Goal: Transaction & Acquisition: Obtain resource

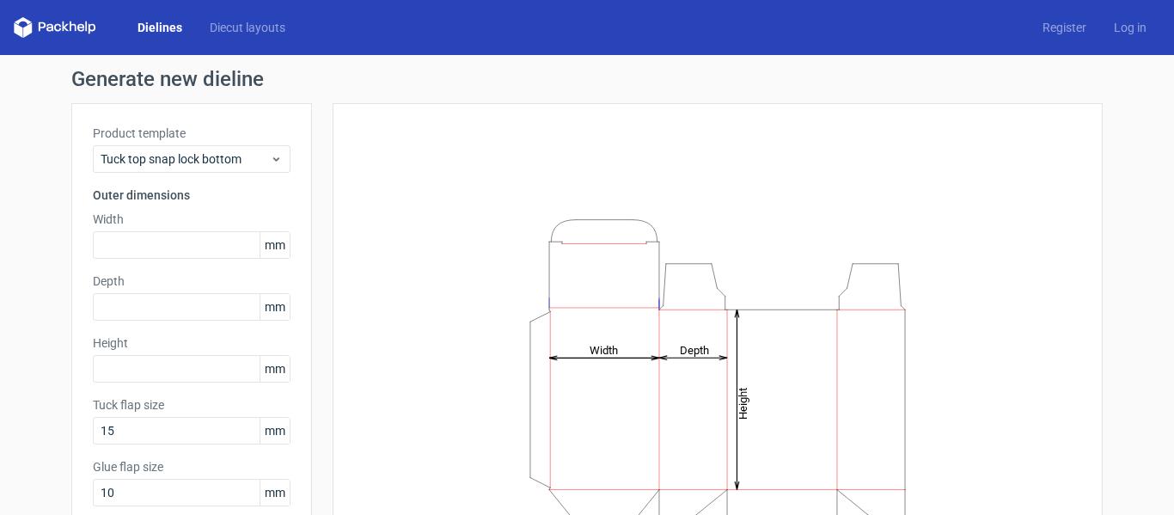
click at [238, 16] on div "Dielines Diecut layouts Register Log in" at bounding box center [587, 27] width 1174 height 55
click at [252, 27] on link "Diecut layouts" at bounding box center [247, 27] width 103 height 17
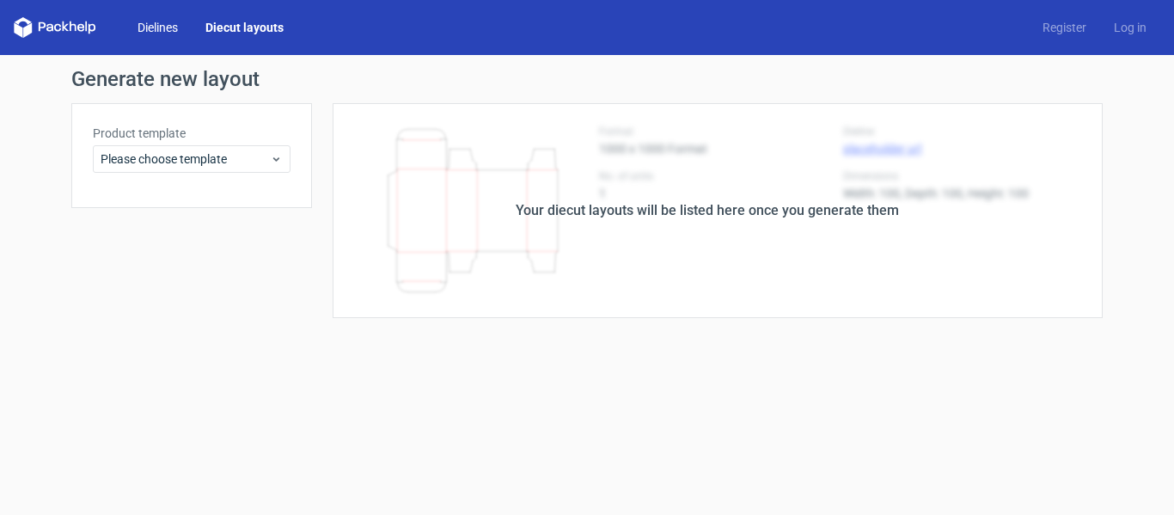
click at [168, 27] on link "Dielines" at bounding box center [158, 27] width 68 height 17
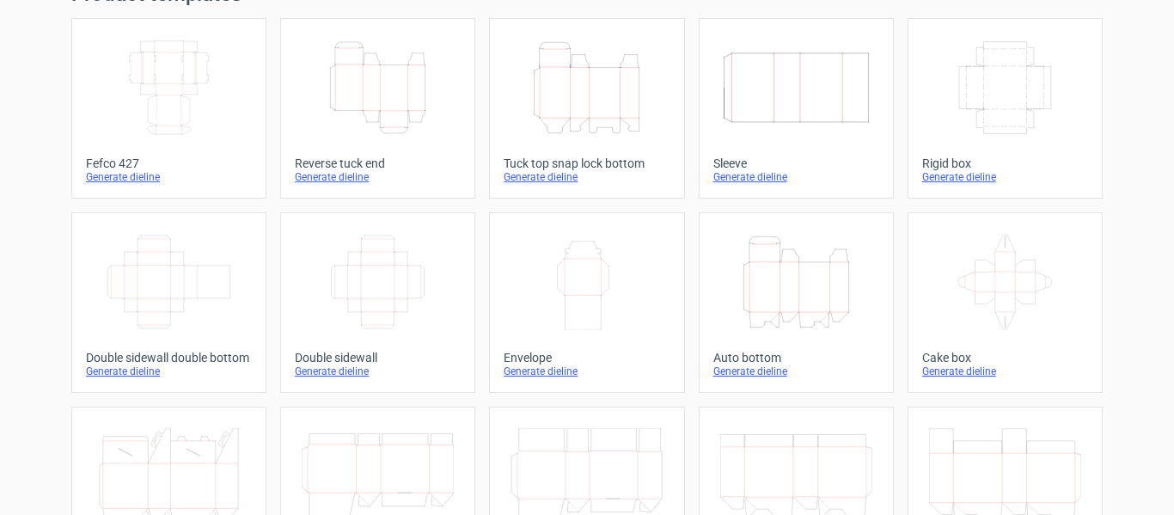
scroll to position [86, 0]
click at [135, 35] on div "Width Depth Height" at bounding box center [169, 87] width 166 height 110
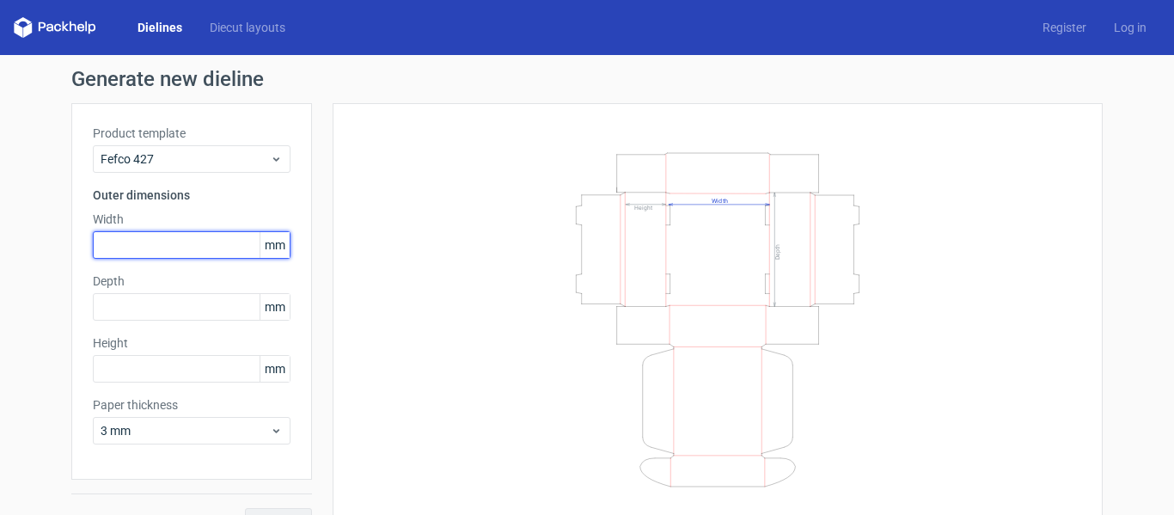
click at [162, 243] on input "text" at bounding box center [192, 245] width 198 height 28
type input "395"
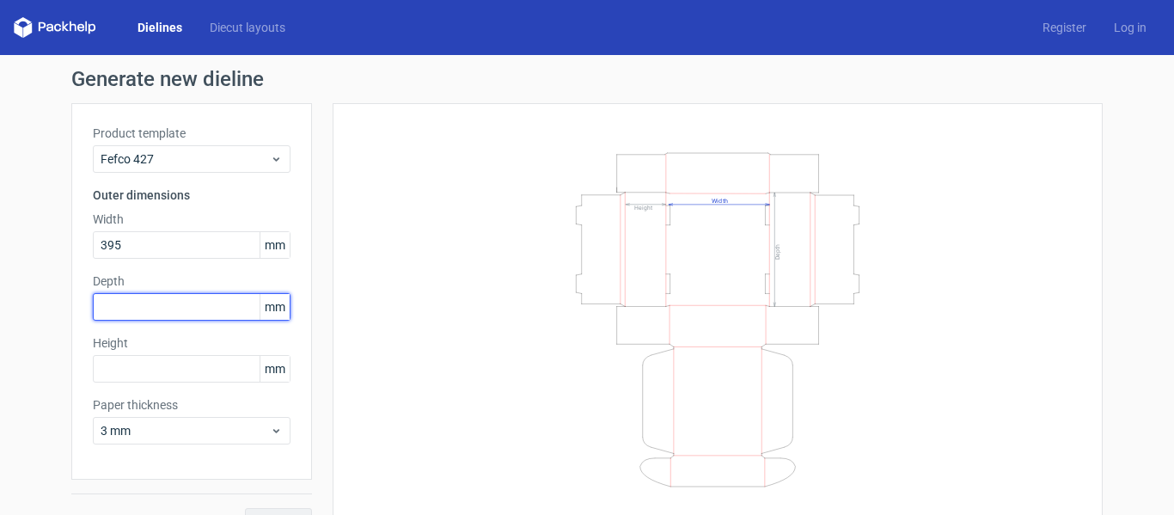
click at [168, 297] on input "text" at bounding box center [192, 307] width 198 height 28
type input "330"
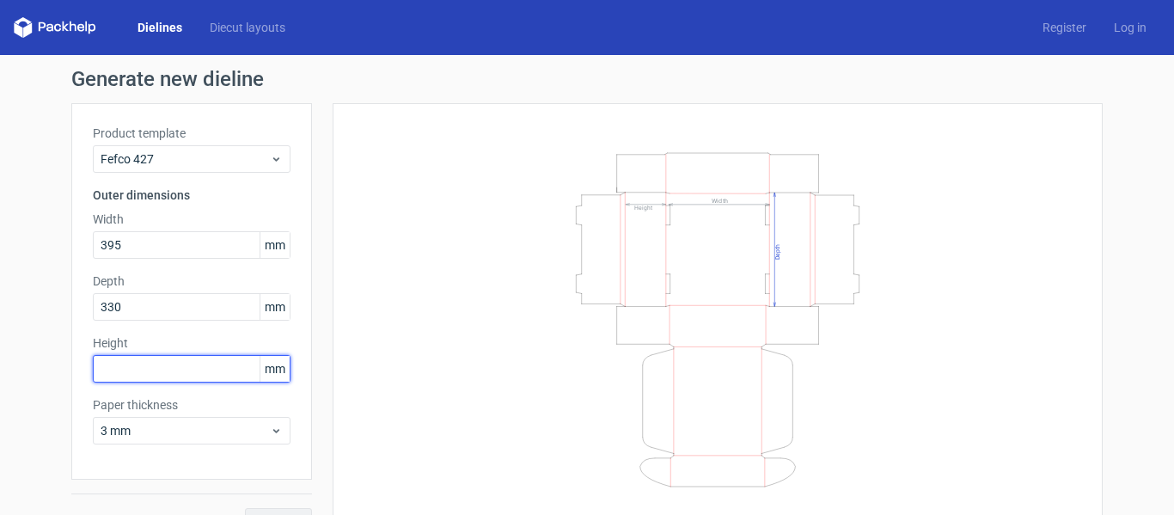
drag, startPoint x: 140, startPoint y: 363, endPoint x: 149, endPoint y: 364, distance: 8.6
click at [140, 364] on input "text" at bounding box center [192, 369] width 198 height 28
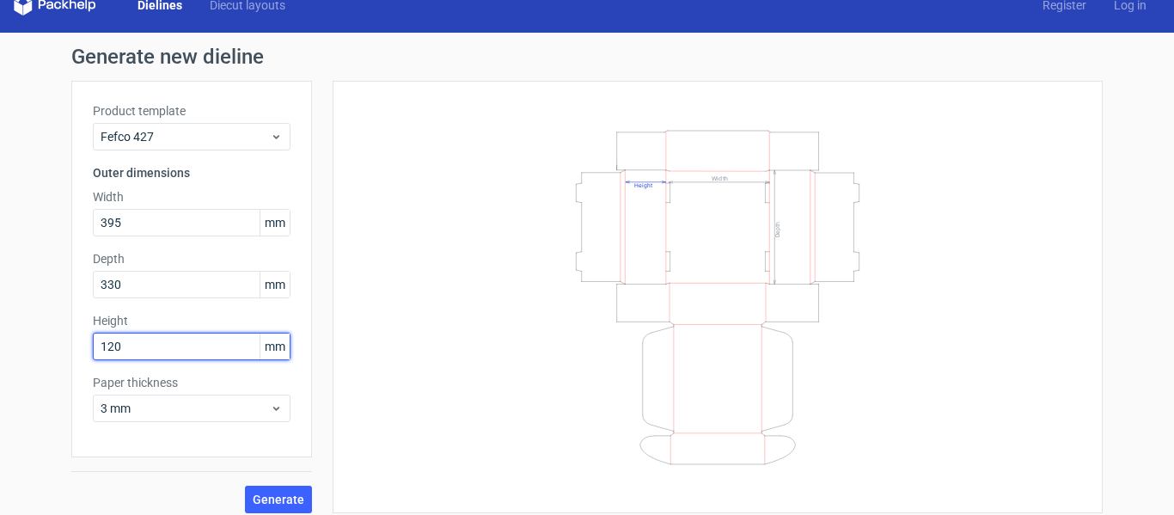
scroll to position [34, 0]
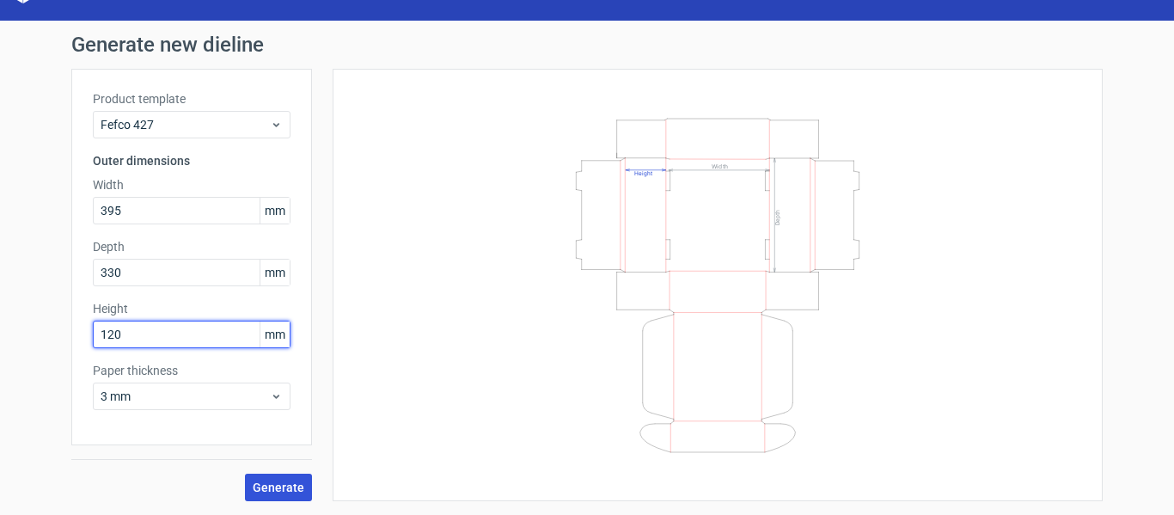
type input "120"
drag, startPoint x: 276, startPoint y: 482, endPoint x: 304, endPoint y: 478, distance: 28.7
click at [277, 482] on span "Generate" at bounding box center [279, 487] width 52 height 12
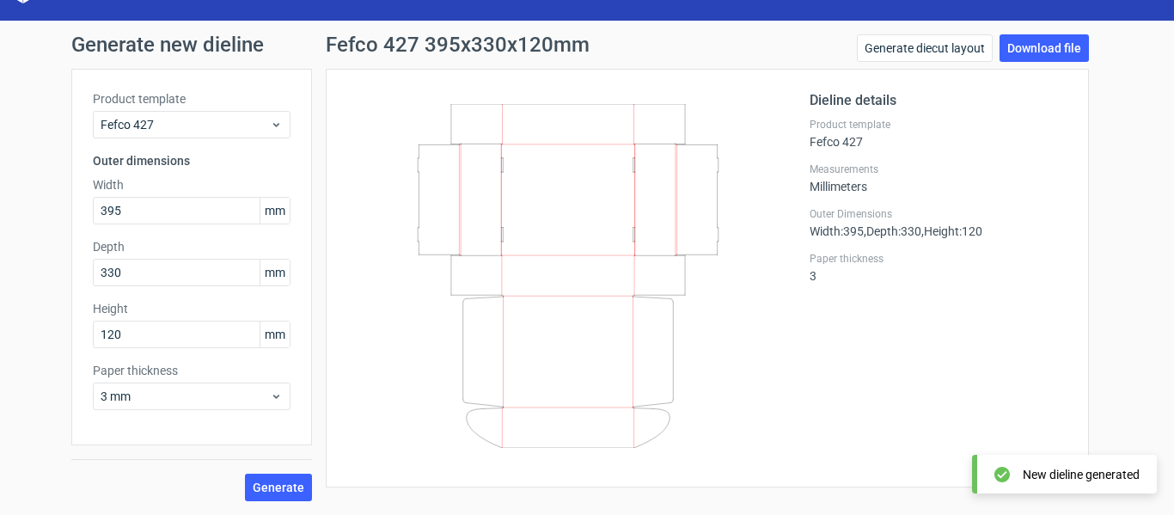
drag, startPoint x: 1070, startPoint y: 50, endPoint x: 1086, endPoint y: 52, distance: 15.6
click at [1070, 50] on link "Download file" at bounding box center [1044, 48] width 89 height 28
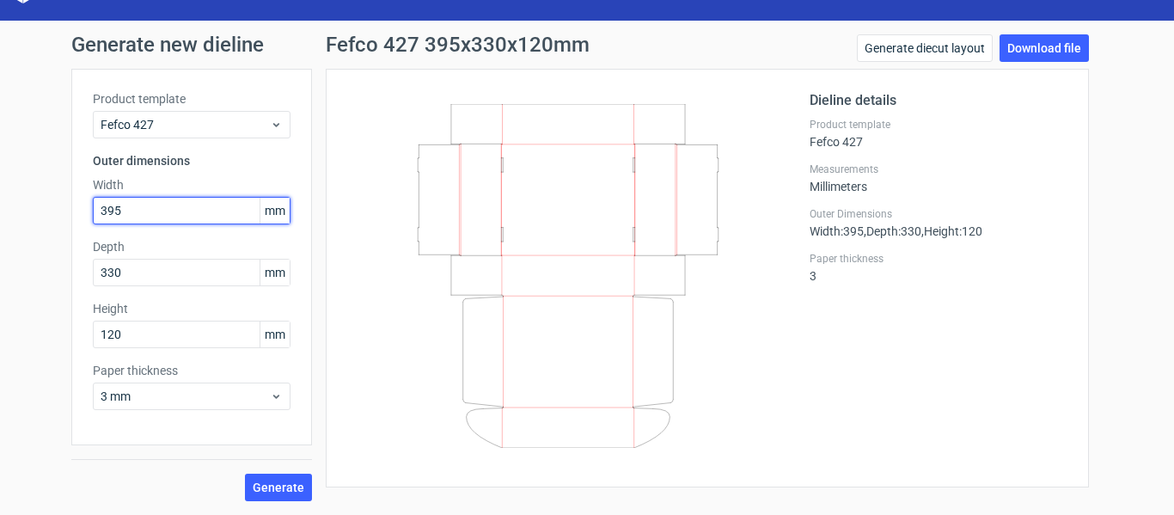
click at [188, 221] on input "395" at bounding box center [192, 211] width 198 height 28
drag, startPoint x: 190, startPoint y: 221, endPoint x: 58, endPoint y: 230, distance: 131.9
click at [58, 230] on div "Generate new dieline Product template Fefco 427 Outer dimensions Width 395 mm D…" at bounding box center [587, 268] width 1174 height 494
type input "255"
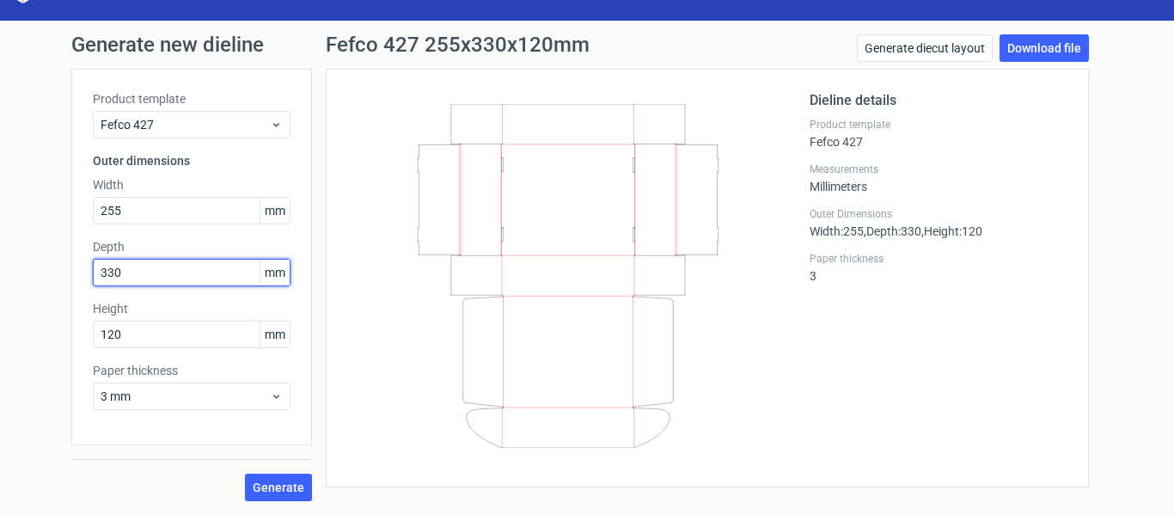
drag, startPoint x: 141, startPoint y: 274, endPoint x: 0, endPoint y: 326, distance: 150.1
click at [0, 326] on div "Generate new dieline Product template Fefco 427 Outer dimensions Width 255 mm D…" at bounding box center [587, 268] width 1174 height 494
type input "207"
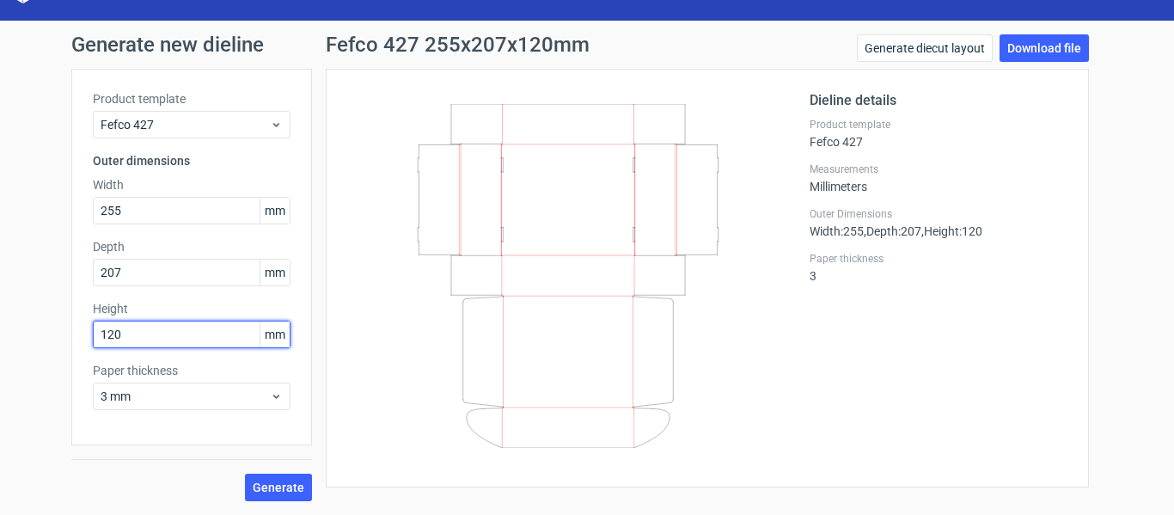
drag, startPoint x: 51, startPoint y: 363, endPoint x: 17, endPoint y: 378, distance: 36.9
click at [17, 378] on div "Generate new dieline Product template Fefco 427 Outer dimensions Width 255 mm D…" at bounding box center [587, 268] width 1174 height 494
type input "88"
drag, startPoint x: 264, startPoint y: 483, endPoint x: 291, endPoint y: 121, distance: 362.9
click at [264, 484] on span "Generate" at bounding box center [279, 487] width 52 height 12
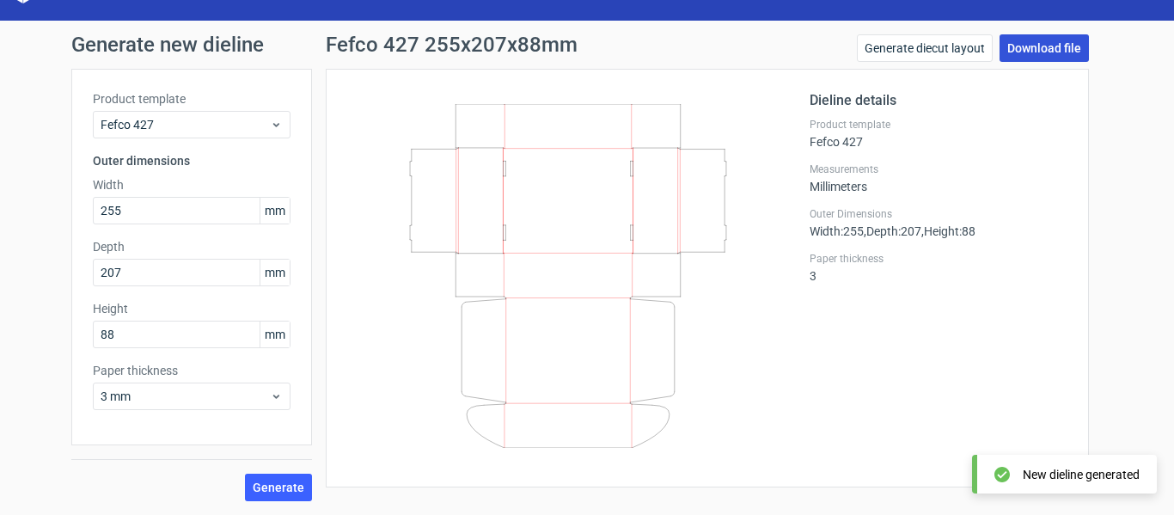
click at [1035, 52] on link "Download file" at bounding box center [1044, 48] width 89 height 28
